Goal: Use online tool/utility

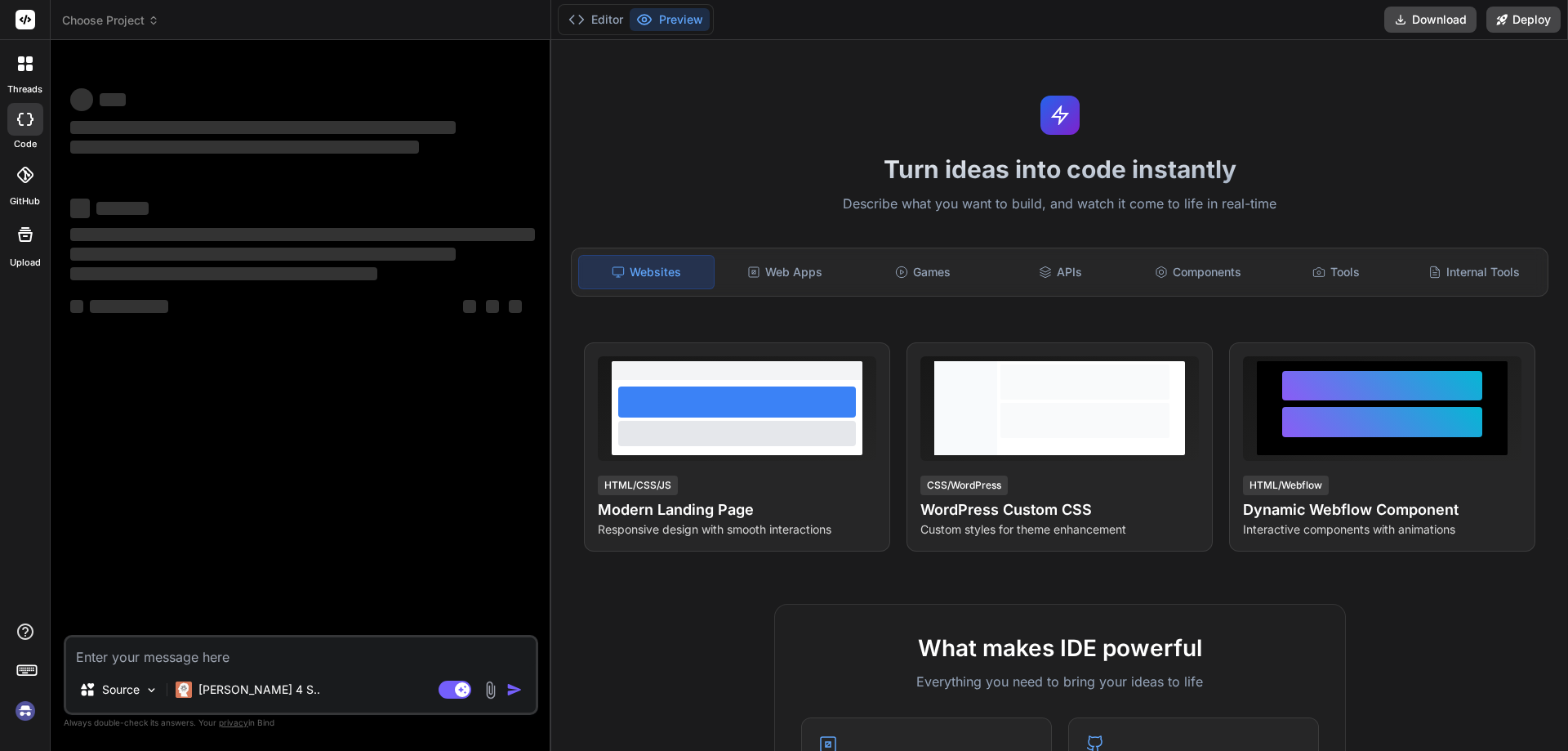
click at [181, 659] on textarea at bounding box center [301, 651] width 470 height 30
type textarea "x"
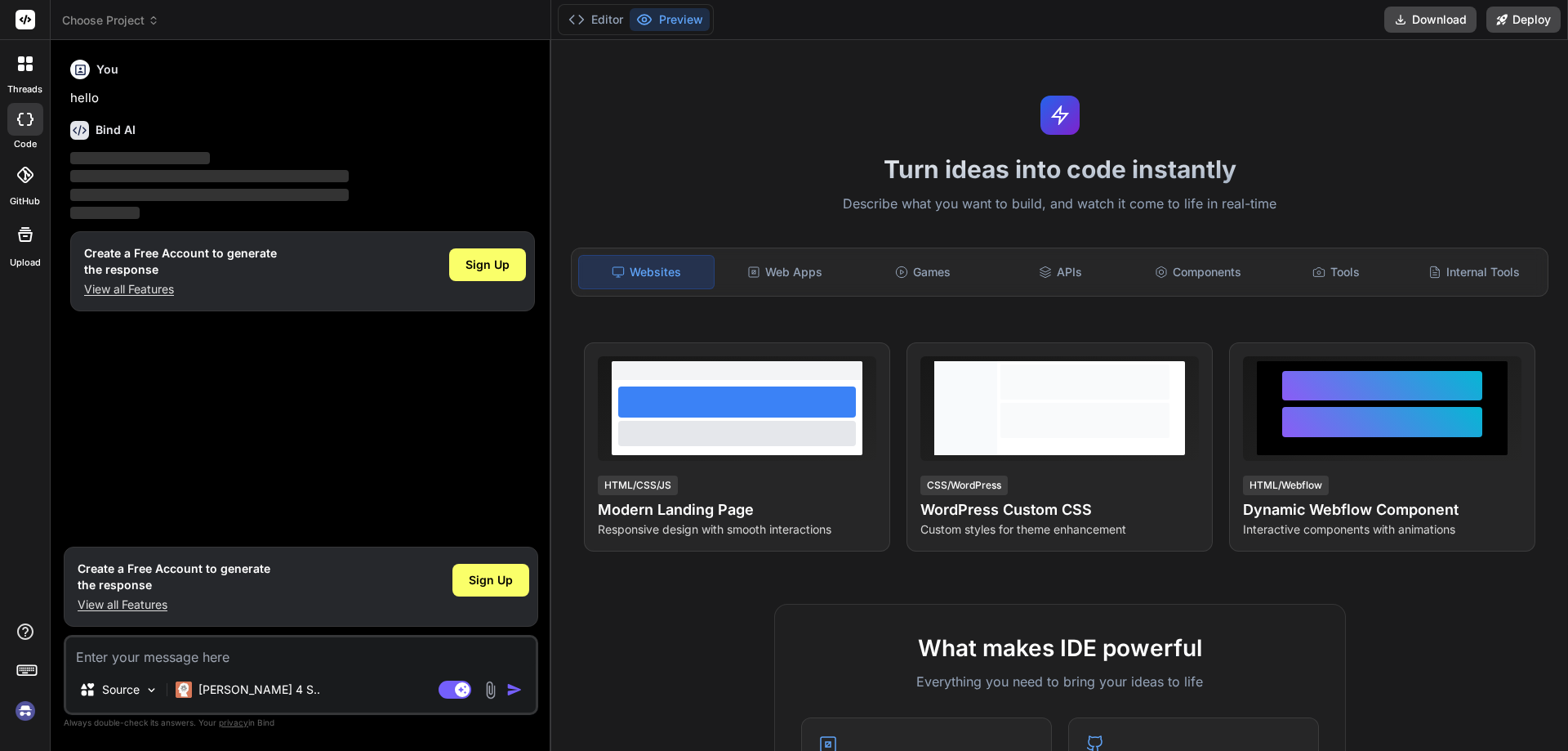
type textarea "lengthOfLastWord"
type textarea "x"
click at [512, 694] on img "button" at bounding box center [514, 689] width 16 height 16
click at [512, 688] on img "button" at bounding box center [514, 689] width 16 height 16
click at [200, 646] on textarea "lengthOfLastWord" at bounding box center [301, 651] width 470 height 30
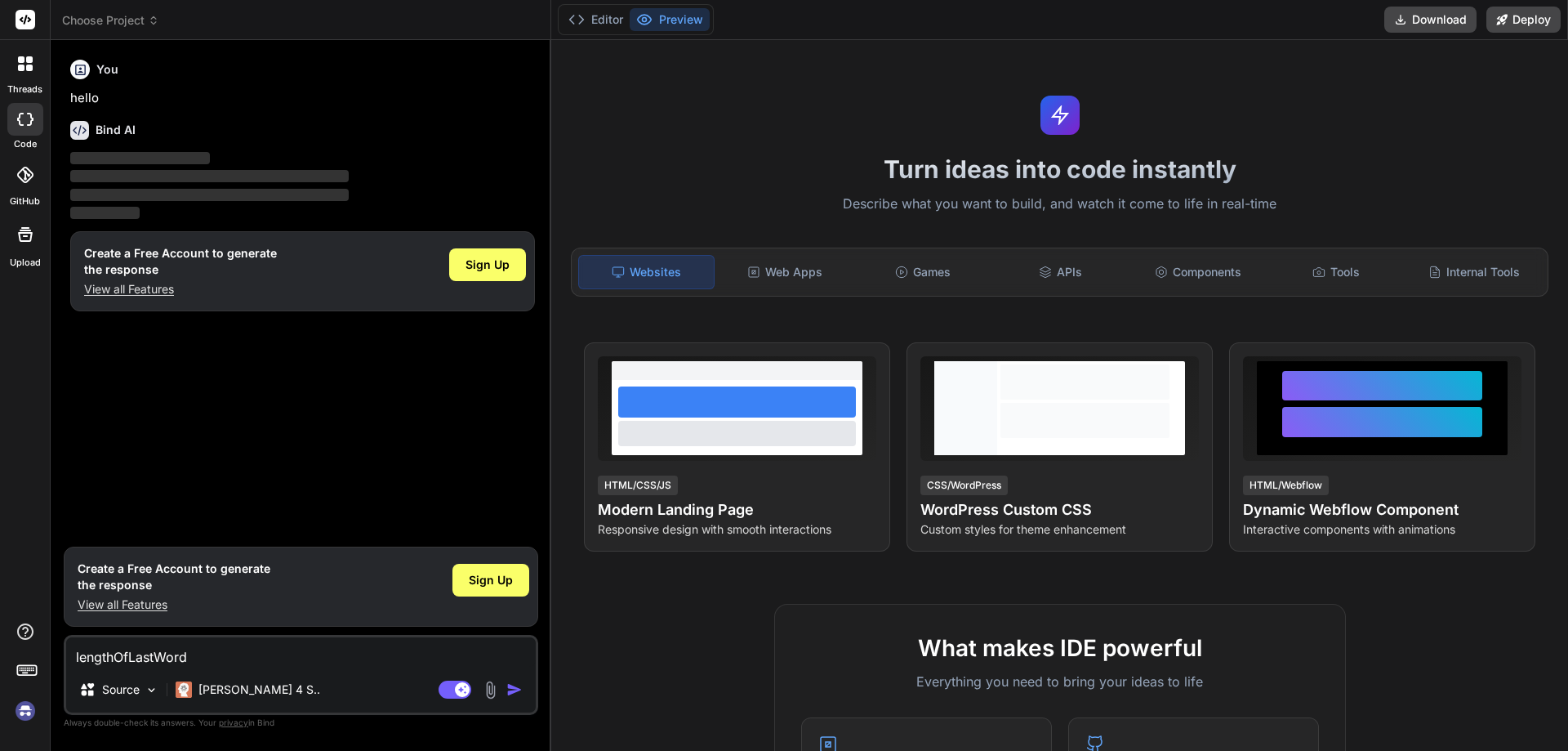
type textarea "lengthOfLastWord"
type textarea "x"
type textarea "lengthOfLastWord"
